Goal: Check status: Check status

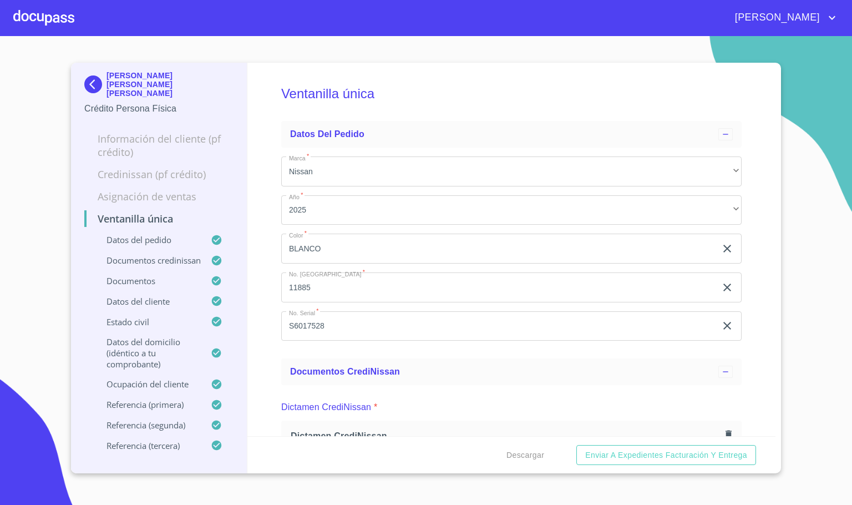
scroll to position [1082, 0]
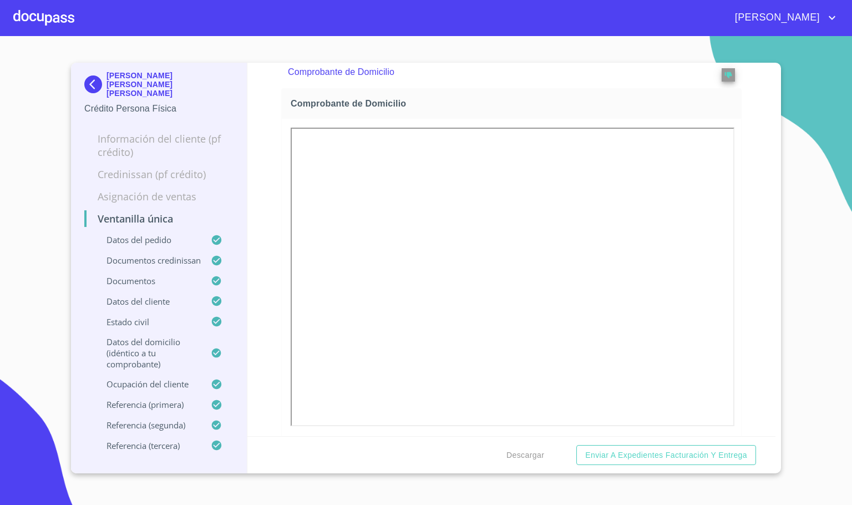
click at [17, 15] on div at bounding box center [43, 17] width 61 height 35
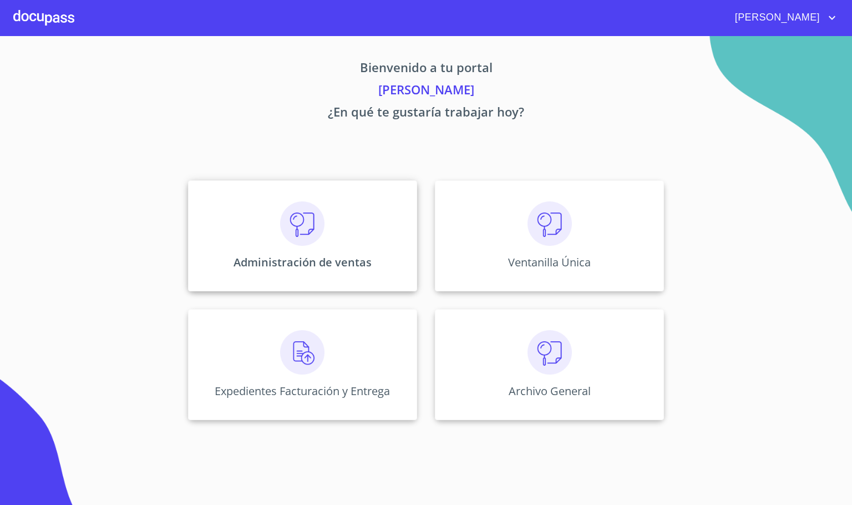
click at [317, 258] on p "Administración de ventas" at bounding box center [303, 262] width 138 height 15
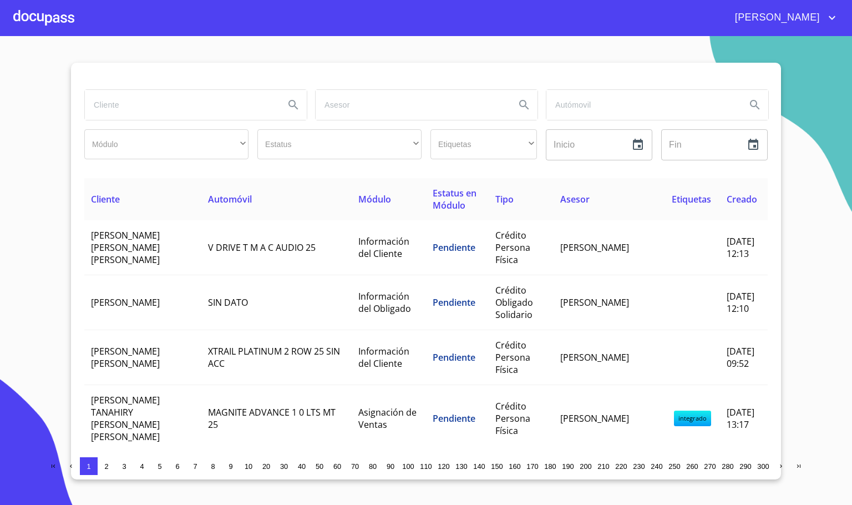
click at [158, 110] on input "search" at bounding box center [180, 105] width 191 height 30
type input "NORMA"
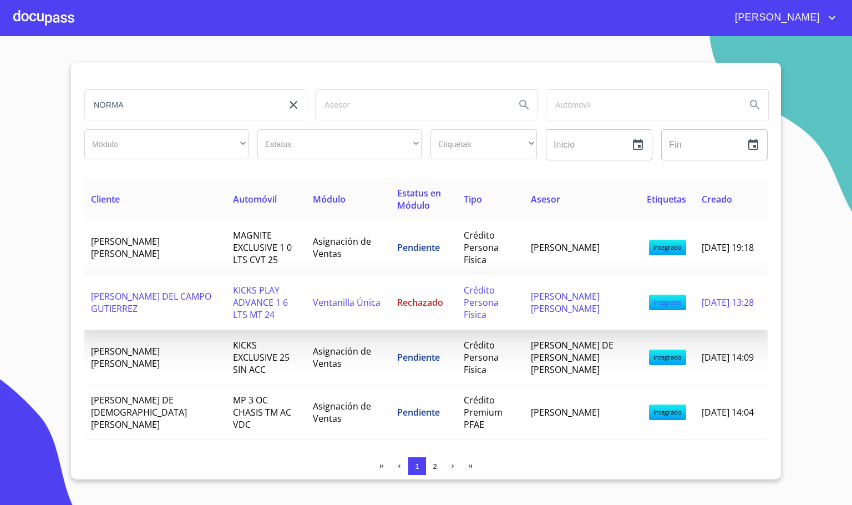
click at [128, 313] on span "[PERSON_NAME] DEL CAMPO GUTIERREZ" at bounding box center [151, 302] width 120 height 24
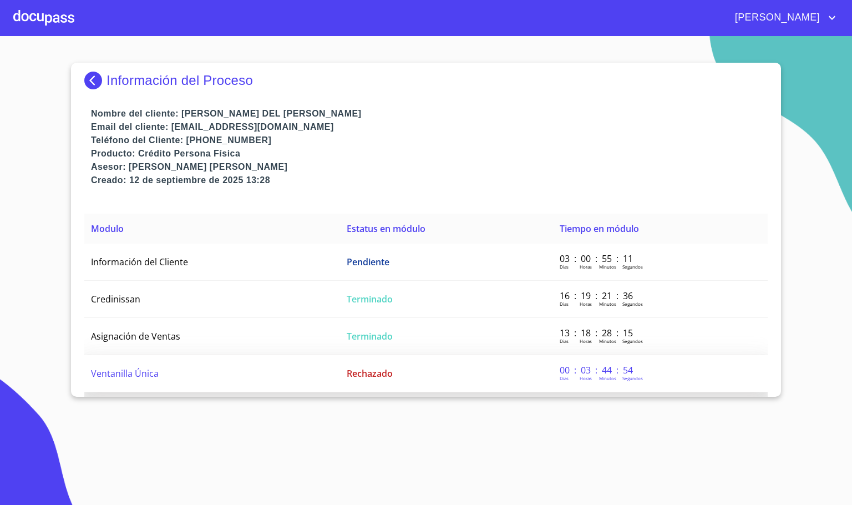
click at [340, 368] on td "Rechazado" at bounding box center [446, 373] width 213 height 37
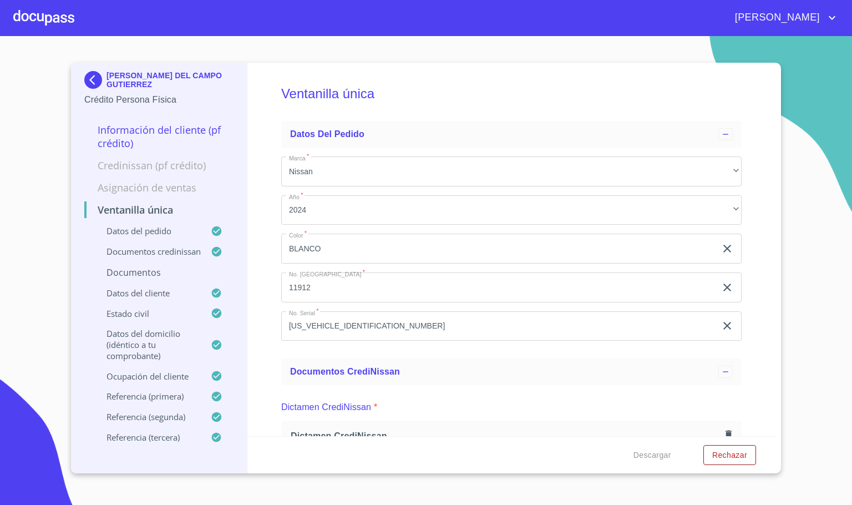
click at [260, 368] on div "Ventanilla única Datos del pedido Marca   * Nissan ​ Año   * 2024 ​ Color   * […" at bounding box center [511, 249] width 529 height 373
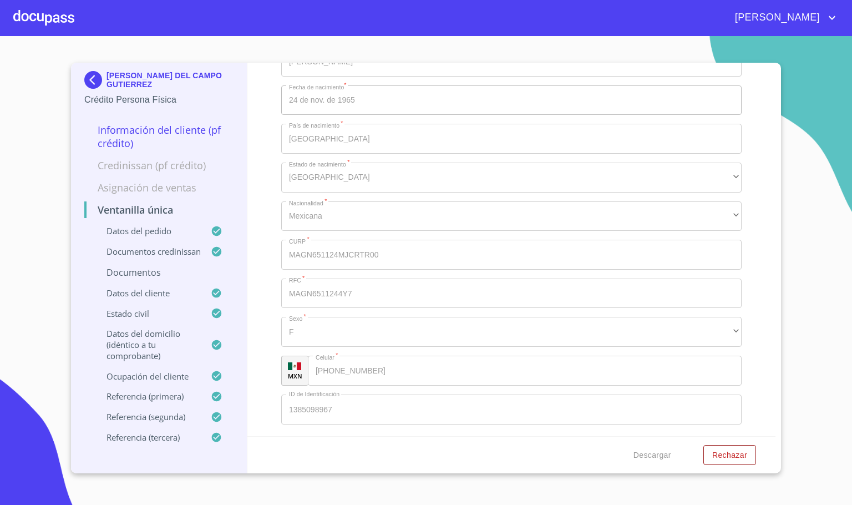
scroll to position [3328, 0]
